Goal: Transaction & Acquisition: Obtain resource

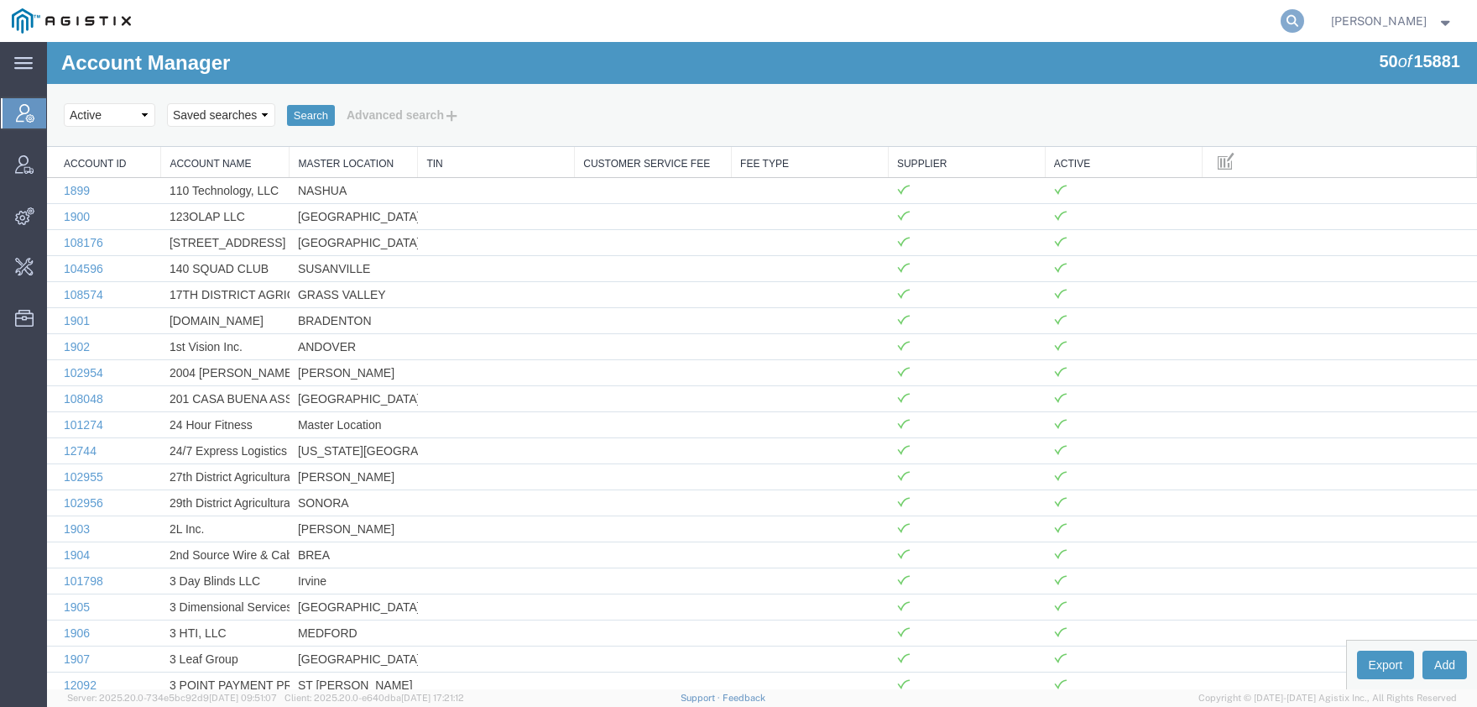
click at [1304, 30] on icon at bounding box center [1293, 21] width 24 height 24
paste input "57083510"
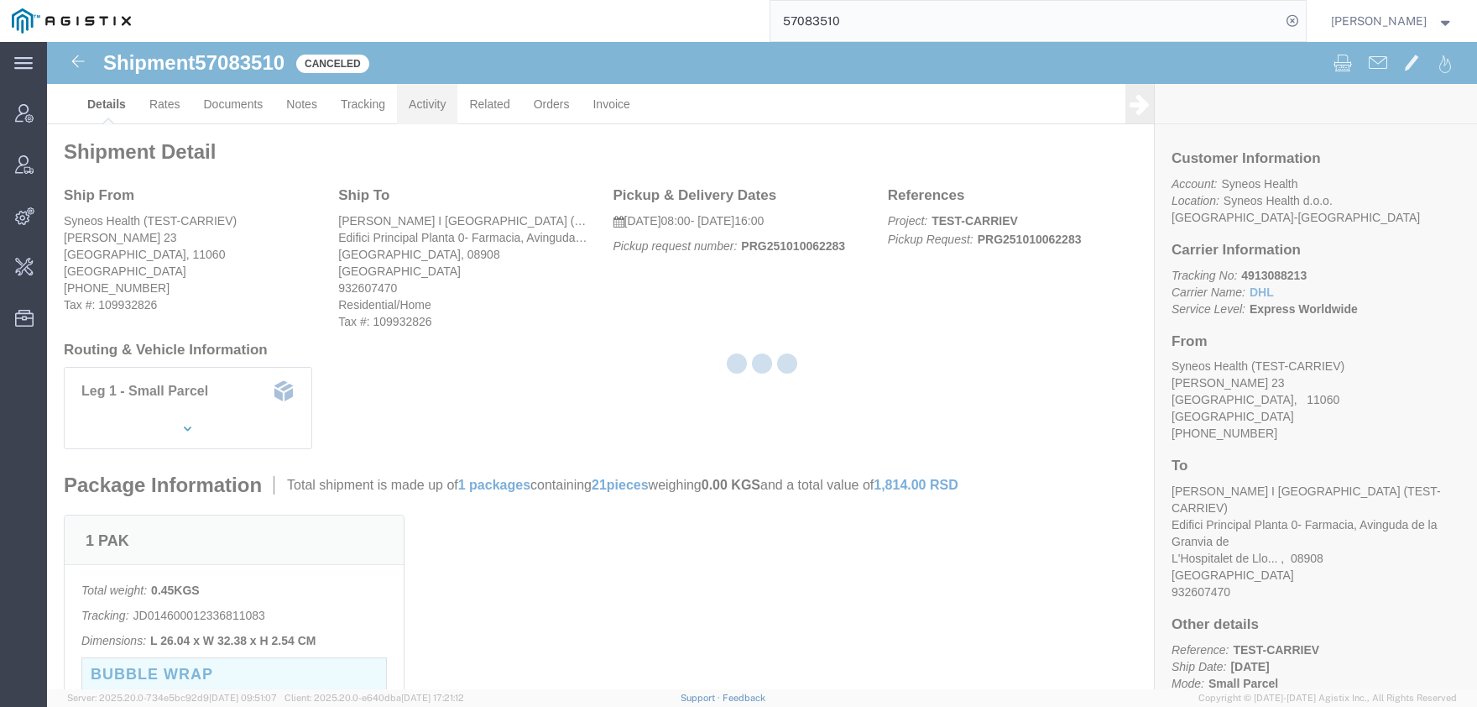
click link "Activity"
click div
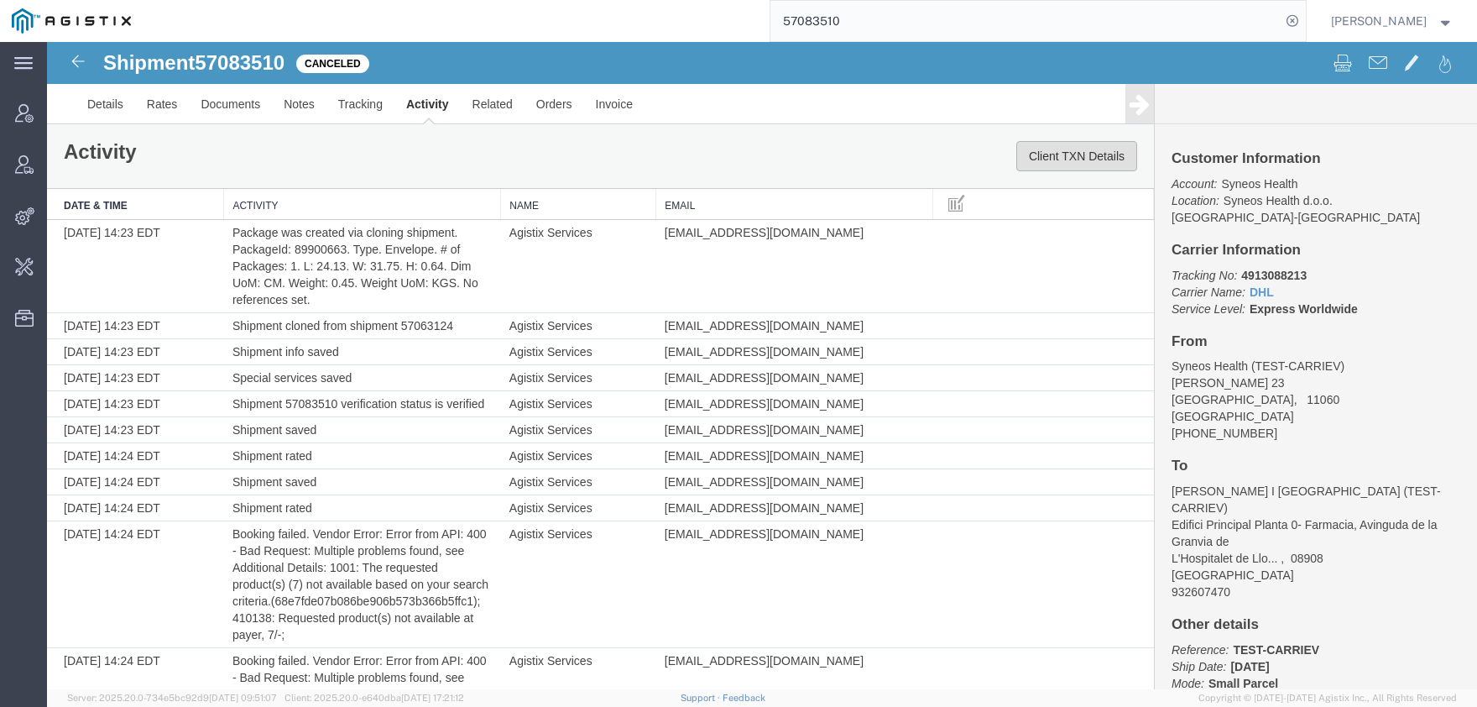
click at [1063, 148] on button "Client TXN Details" at bounding box center [1076, 156] width 121 height 30
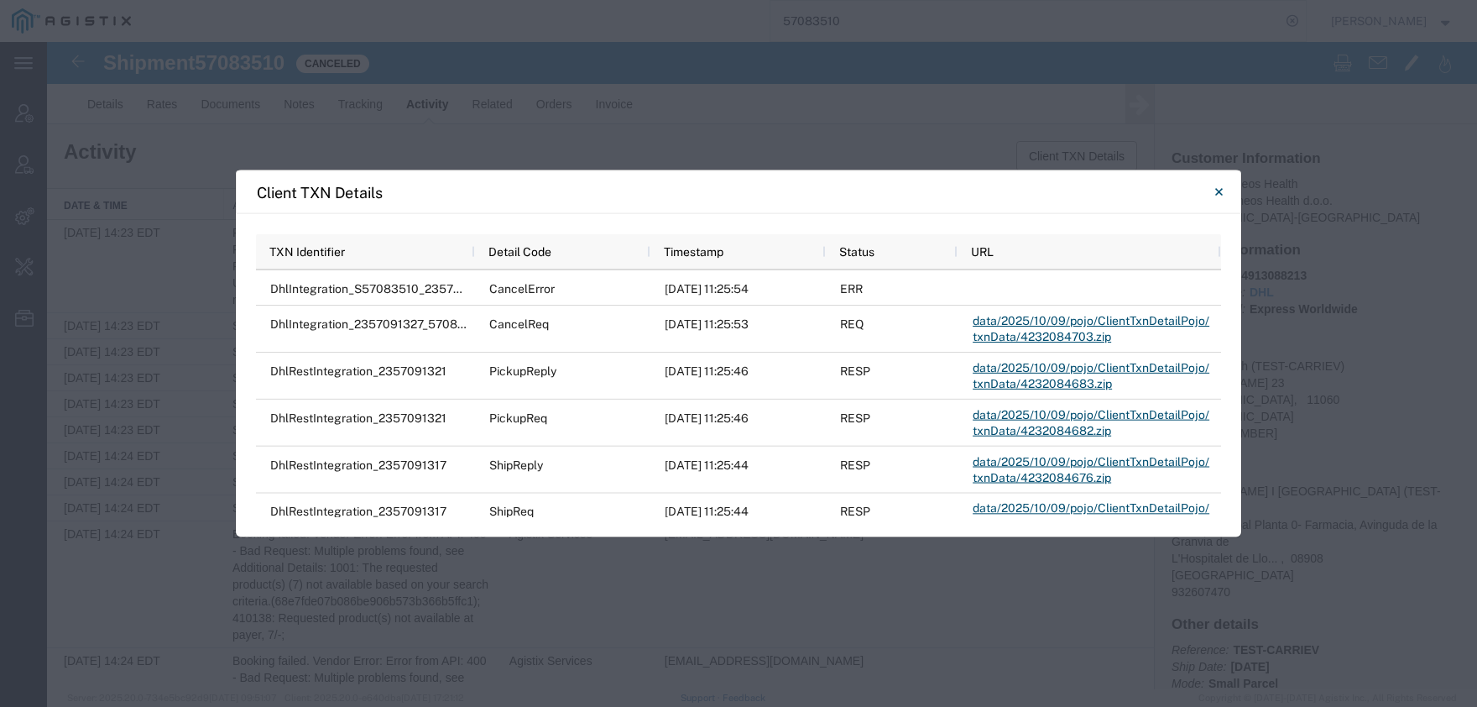
drag, startPoint x: 1222, startPoint y: 191, endPoint x: 995, endPoint y: 3, distance: 295.1
click at [1220, 190] on icon "Close" at bounding box center [1219, 192] width 8 height 20
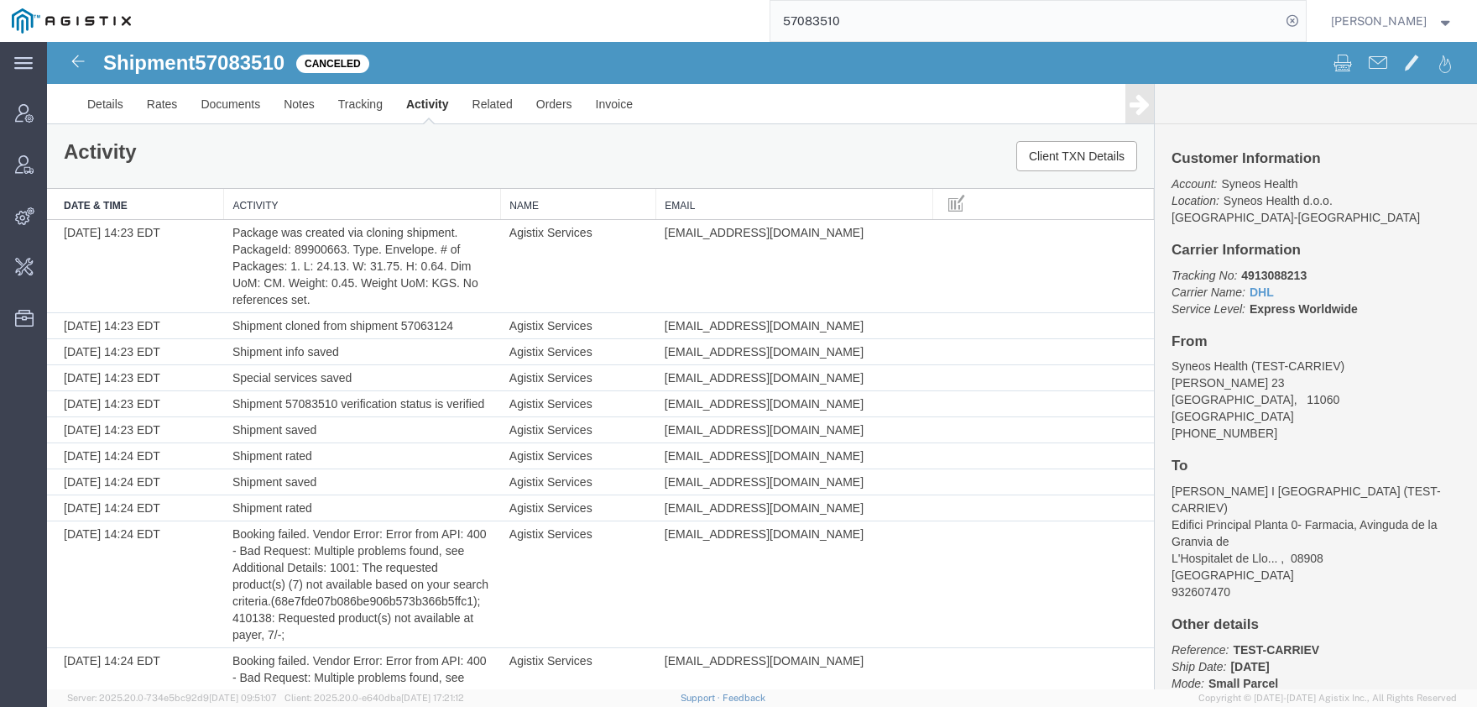
click at [909, 9] on input "57083510" at bounding box center [1026, 21] width 510 height 40
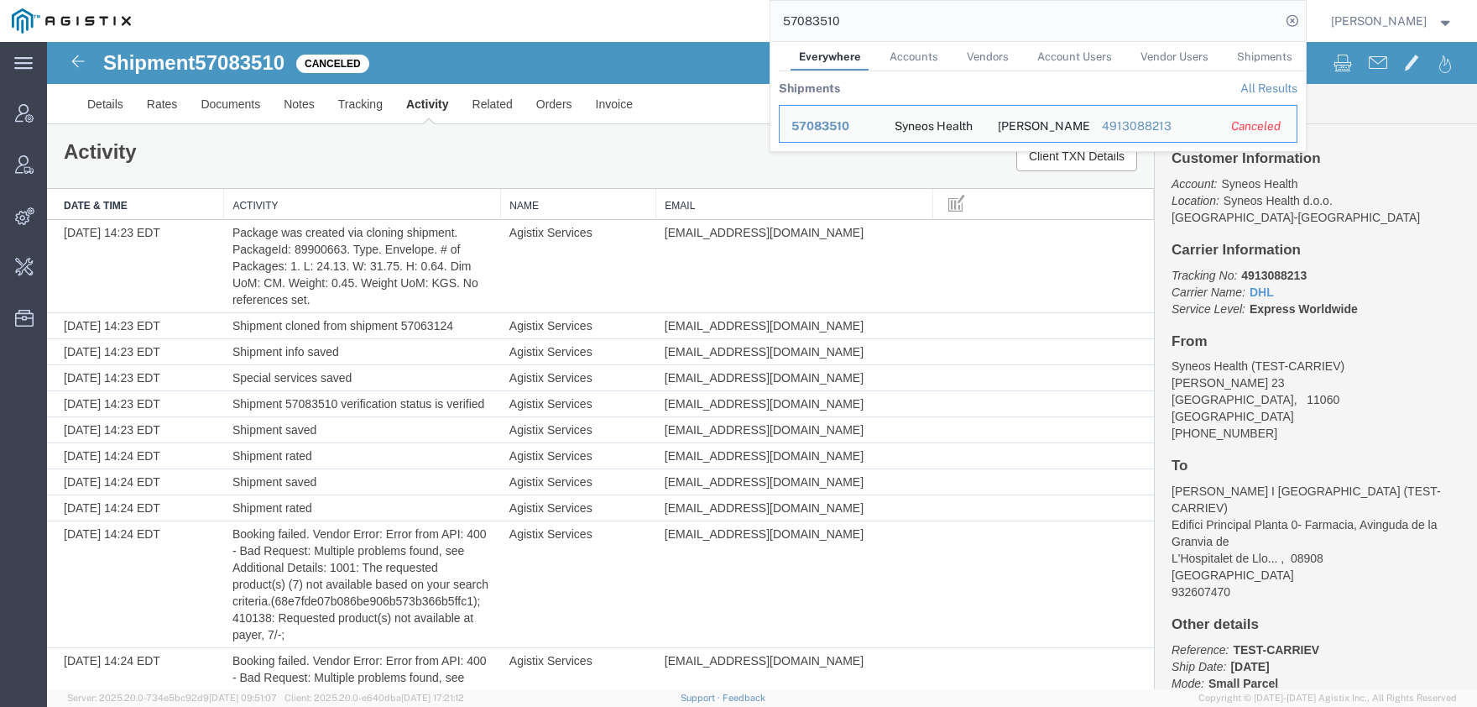
click at [905, 13] on input "57083510" at bounding box center [1026, 21] width 510 height 40
click at [900, 13] on input "57083510" at bounding box center [1026, 21] width 510 height 40
click at [901, 24] on input "57083510" at bounding box center [1026, 21] width 510 height 40
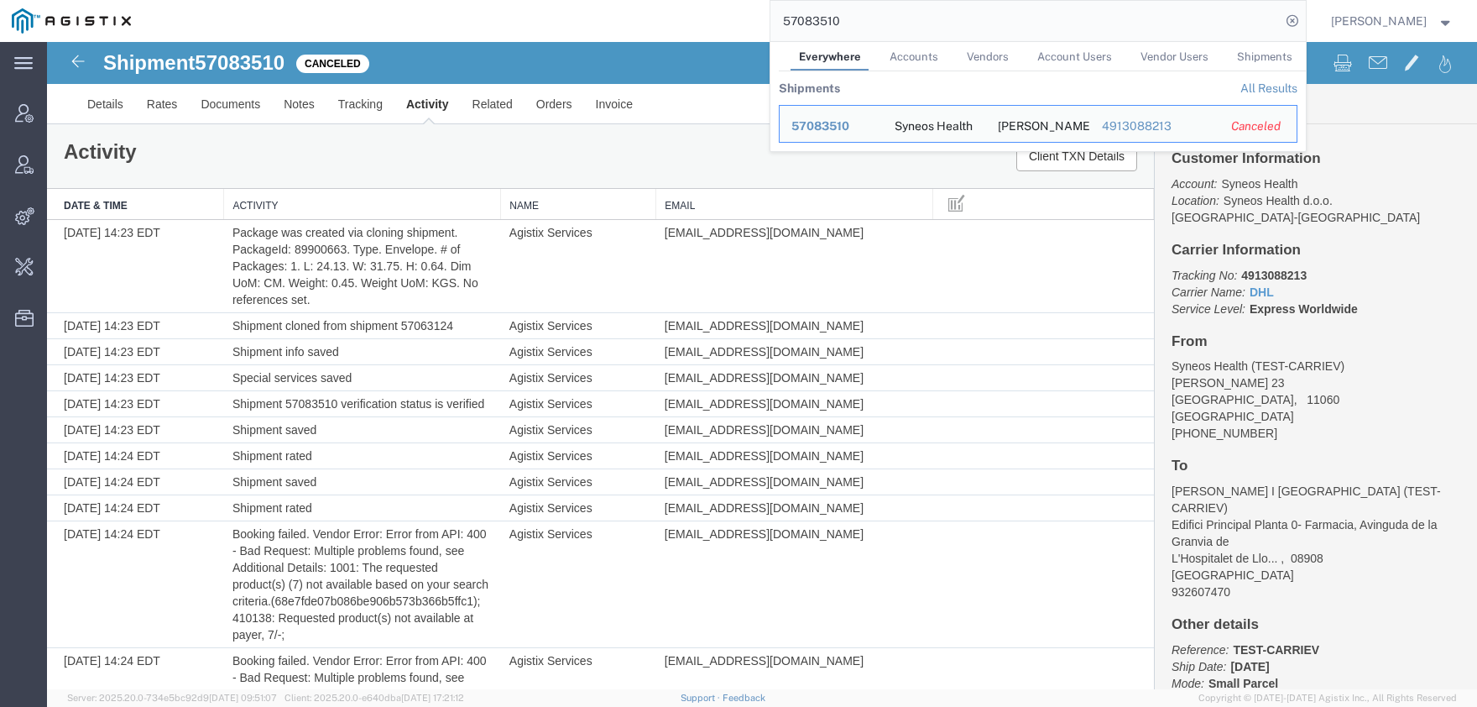
paste input "57063124"
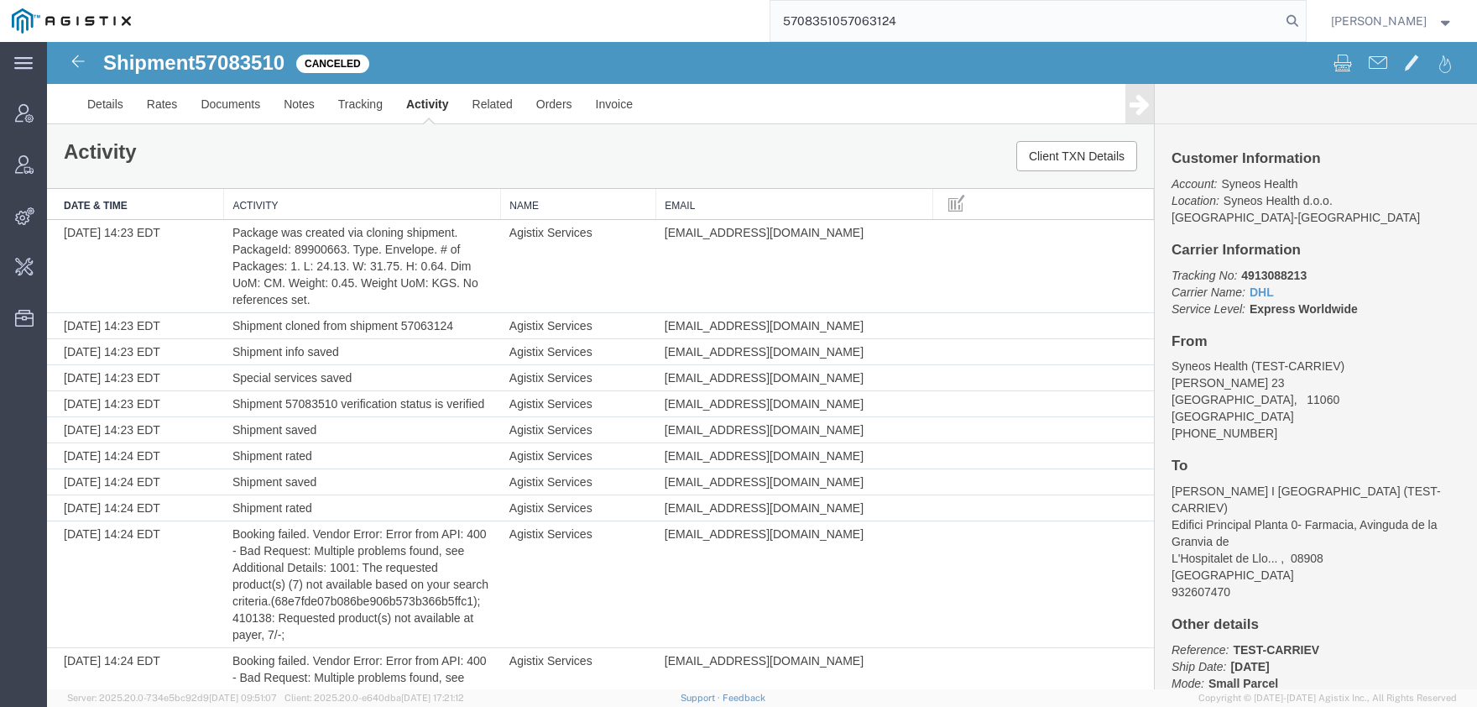
click at [868, 14] on input "5708351057063124" at bounding box center [1026, 21] width 510 height 40
paste input "search"
type input "57063124"
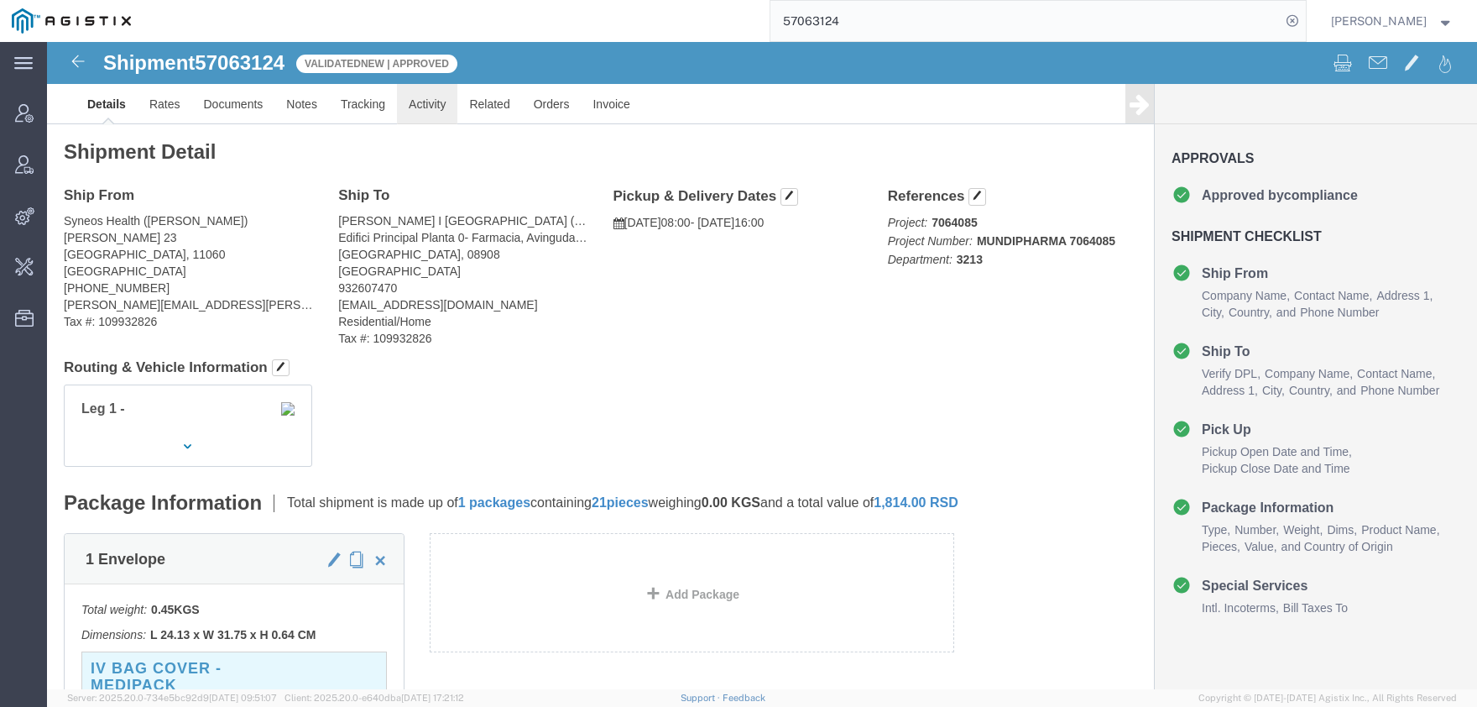
click link "Activity"
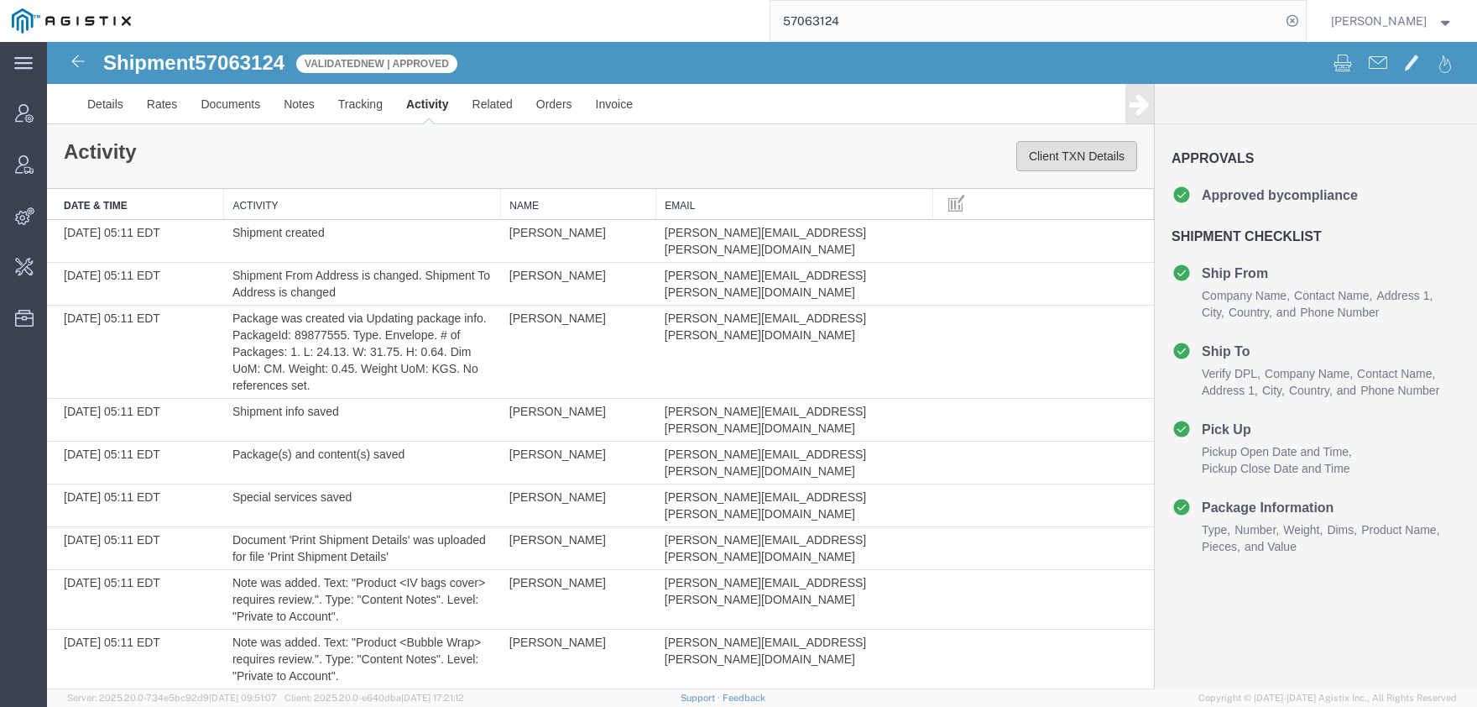
click at [1042, 162] on button "Client TXN Details" at bounding box center [1076, 156] width 121 height 30
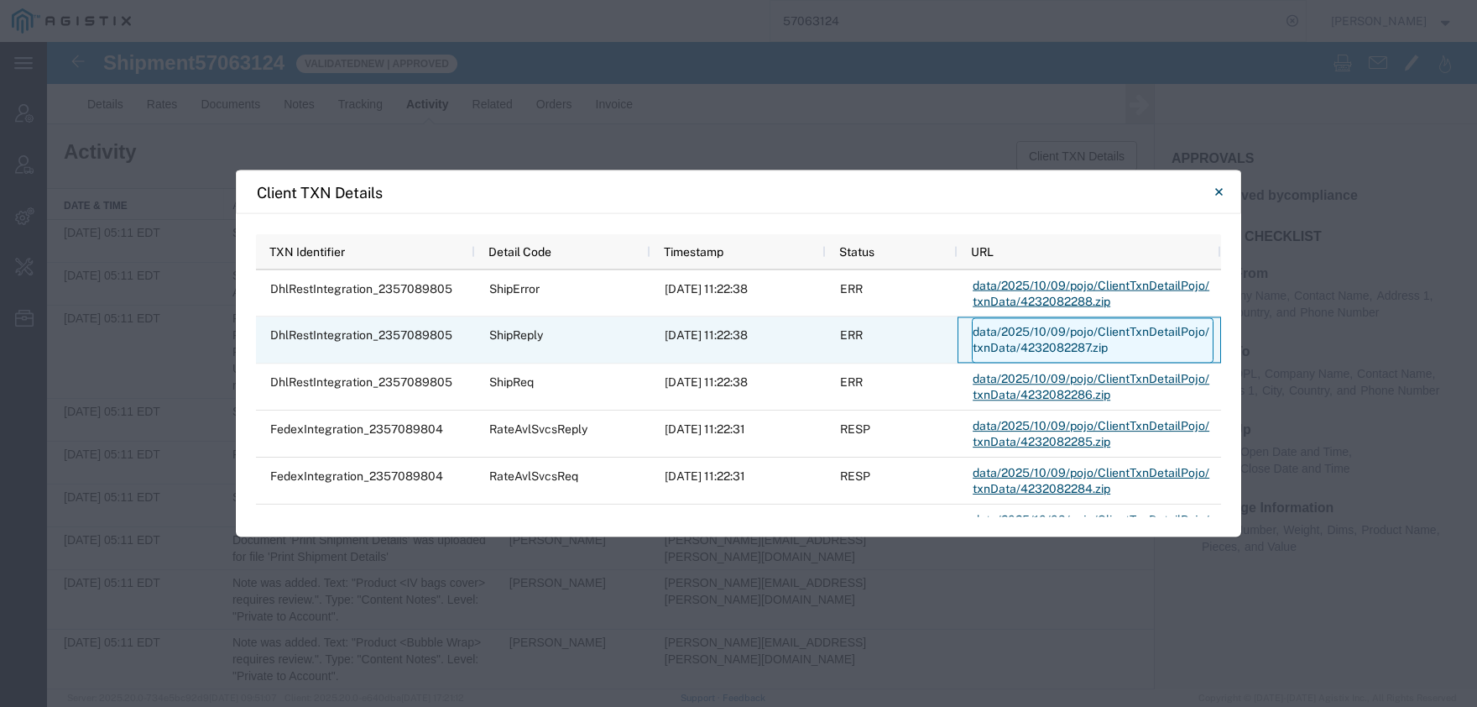
click at [1022, 345] on link "data/2025/10/09/pojo/ClientTxnDetailPojo/txnData/4232082287.zip" at bounding box center [1093, 339] width 242 height 45
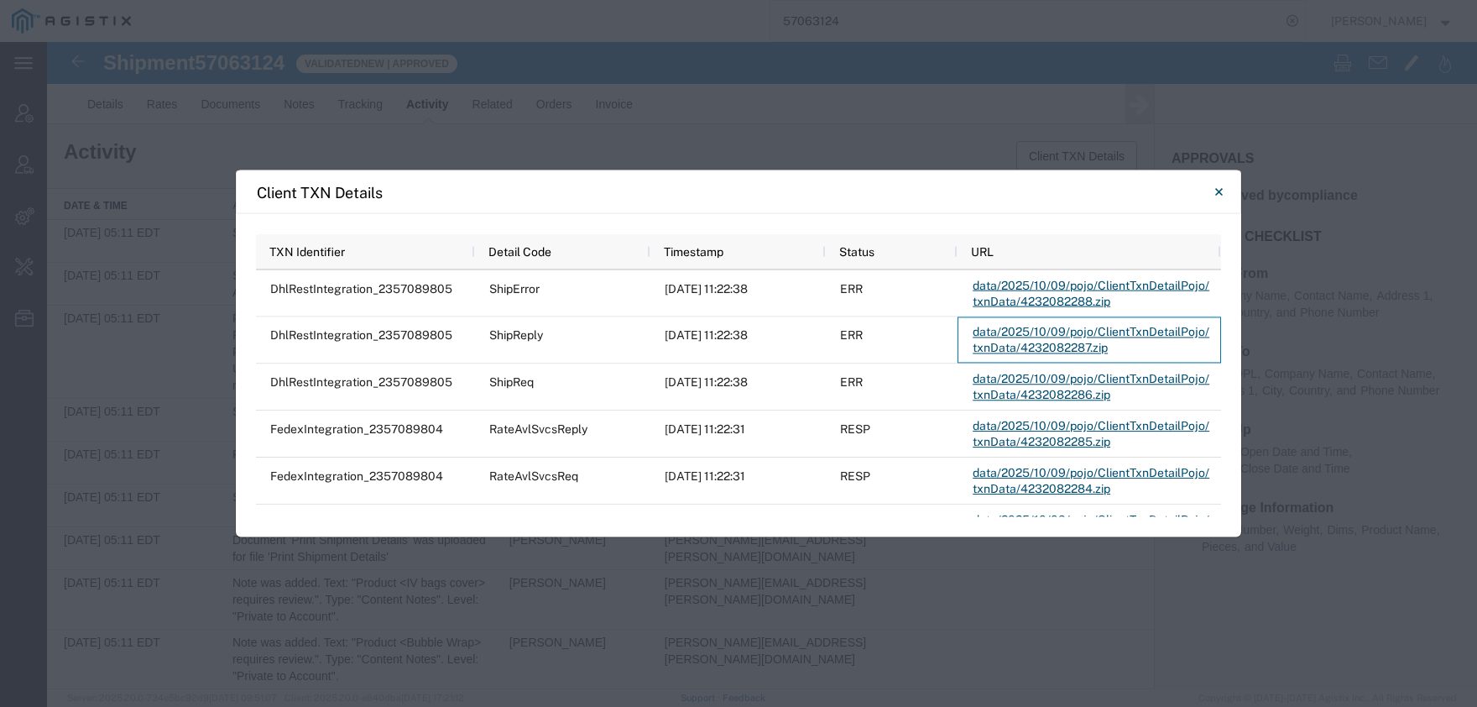
click at [1216, 199] on icon "Close" at bounding box center [1219, 192] width 8 height 20
